Goal: Task Accomplishment & Management: Manage account settings

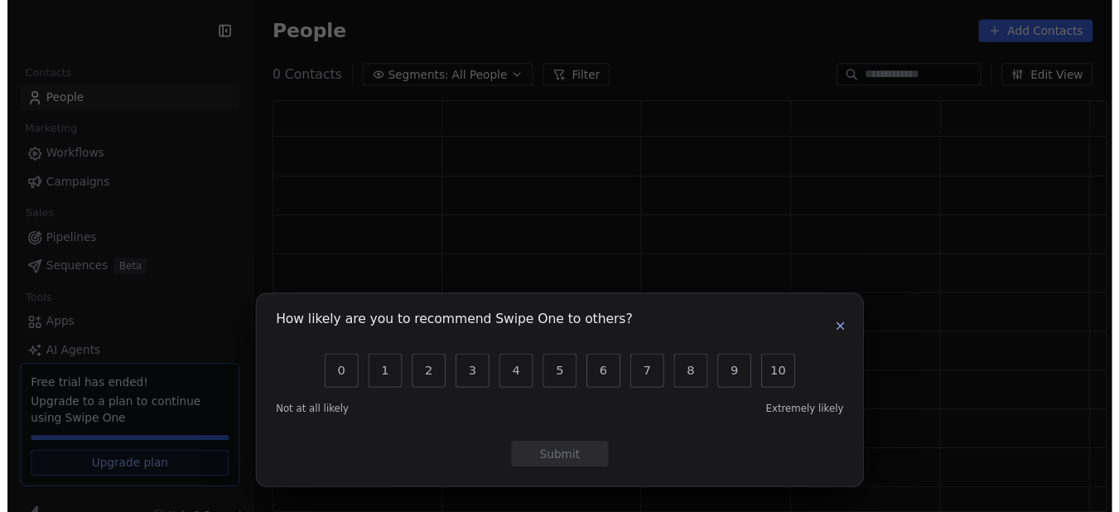
scroll to position [409, 843]
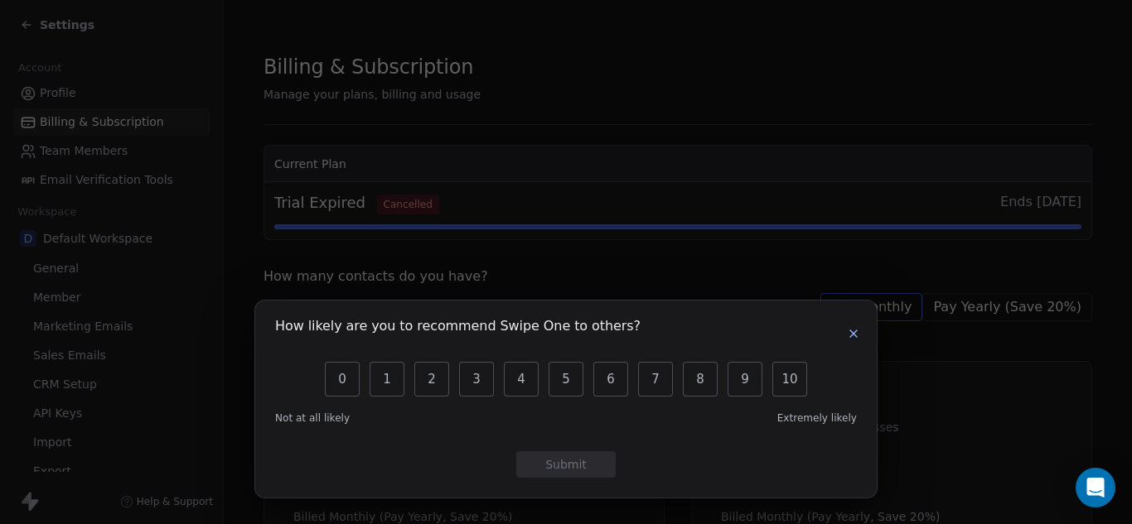
click at [838, 325] on div "How likely are you to recommend Swipe One to others?" at bounding box center [566, 334] width 582 height 27
click at [852, 331] on icon "button" at bounding box center [853, 333] width 13 height 13
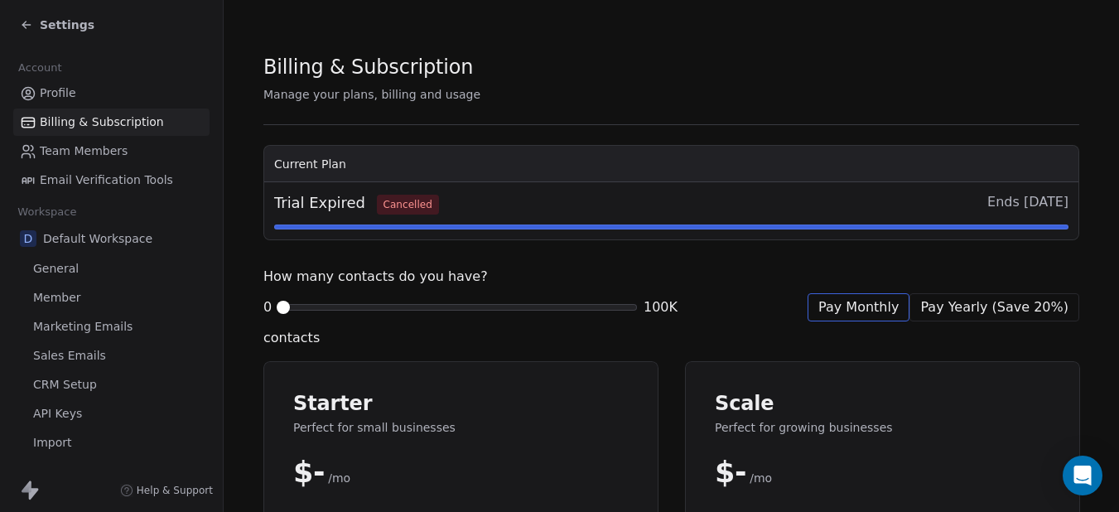
click at [31, 17] on div "Settings" at bounding box center [57, 25] width 75 height 17
